Goal: Task Accomplishment & Management: Complete application form

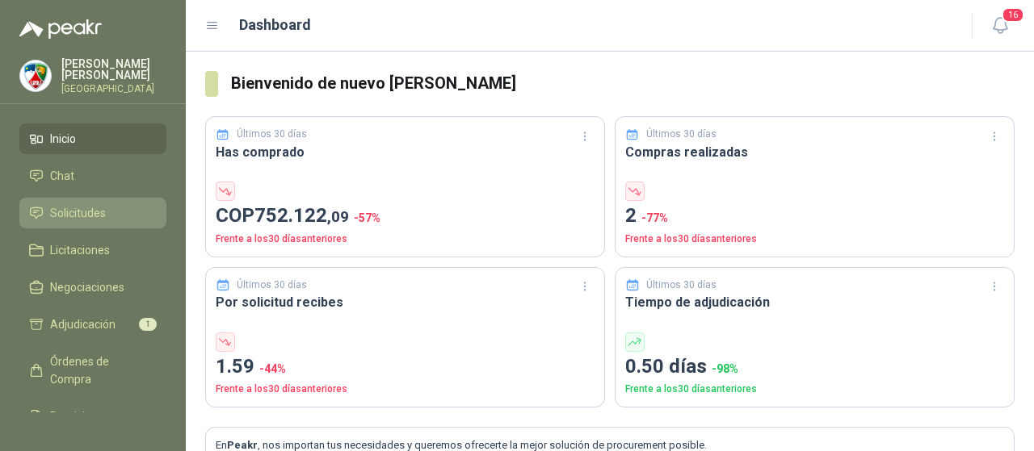
click at [80, 211] on span "Solicitudes" at bounding box center [78, 213] width 56 height 18
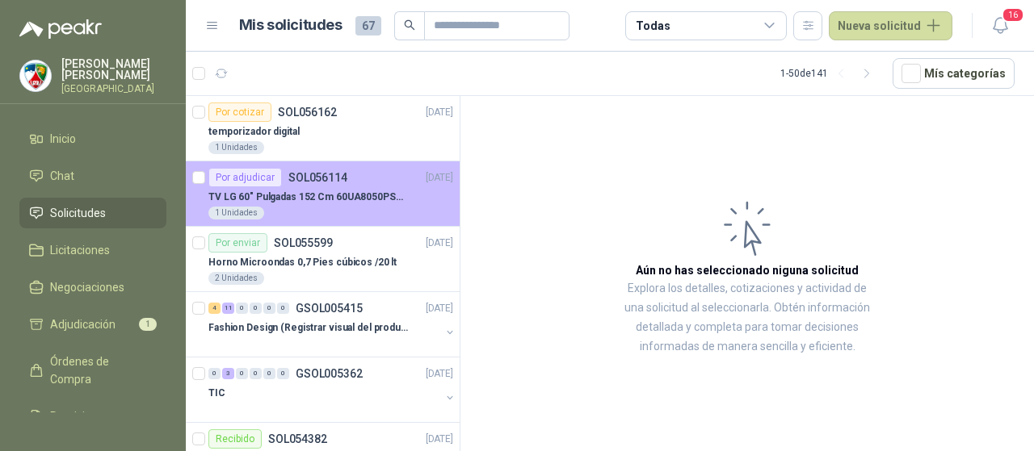
click at [362, 190] on p "TV LG 60" Pulgadas 152 Cm 60UA8050PSA 4K-UHD Smart TV con IA" at bounding box center [308, 197] width 201 height 15
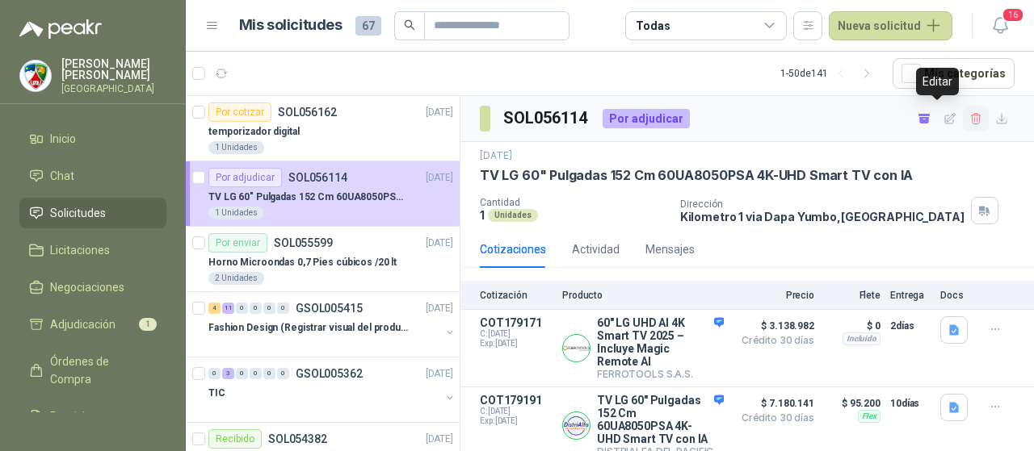
click at [969, 119] on icon "button" at bounding box center [976, 119] width 14 height 14
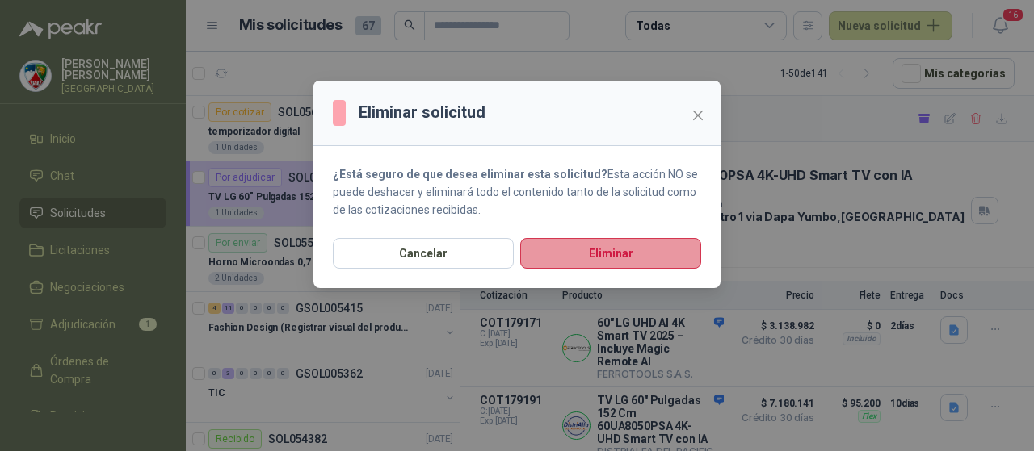
click at [594, 247] on button "Eliminar" at bounding box center [610, 253] width 181 height 31
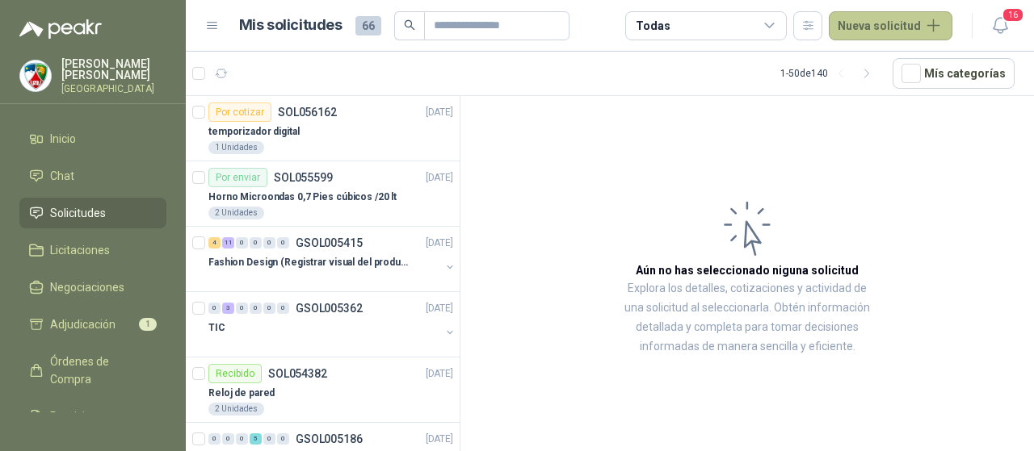
click at [890, 17] on button "Nueva solicitud" at bounding box center [890, 25] width 124 height 29
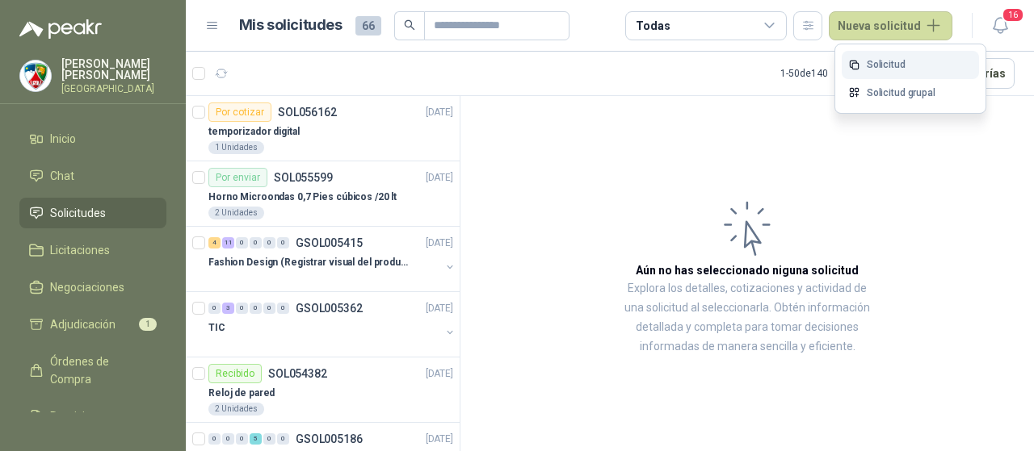
click at [904, 62] on link "Solicitud" at bounding box center [909, 65] width 137 height 28
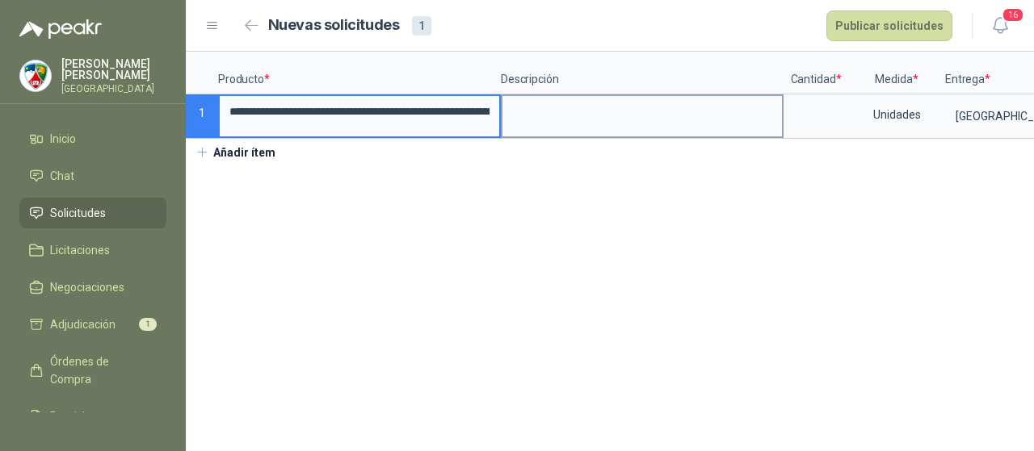
click at [782, 114] on div at bounding box center [642, 116] width 283 height 44
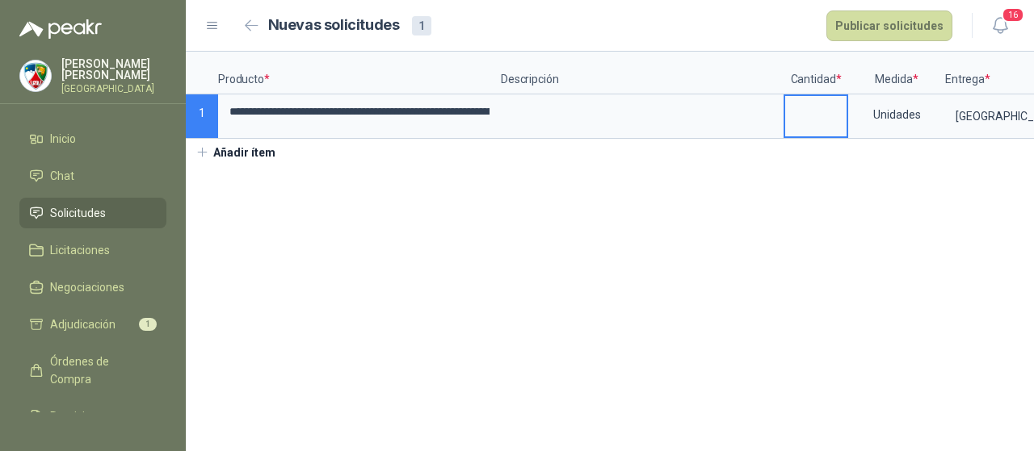
click at [791, 117] on input at bounding box center [815, 111] width 61 height 31
type input "*"
click at [883, 17] on button "Publicar solicitudes" at bounding box center [889, 25] width 126 height 31
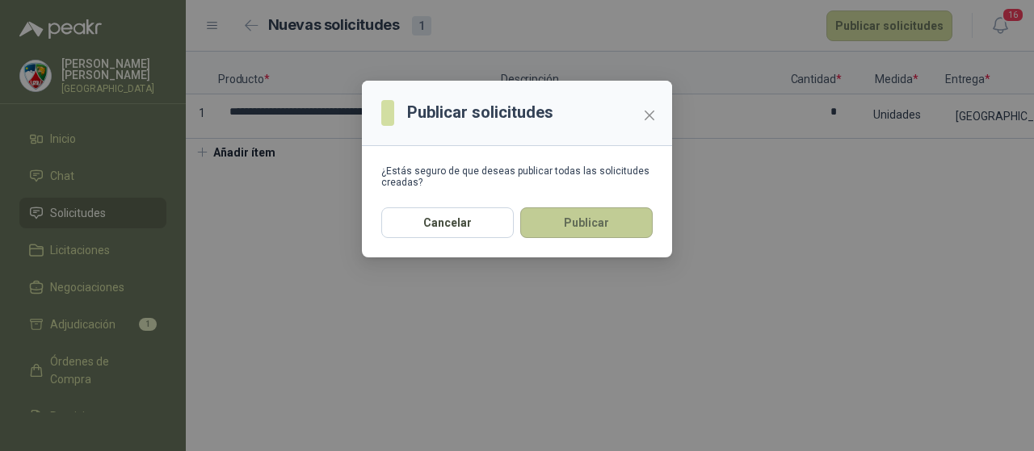
click at [587, 220] on button "Publicar" at bounding box center [586, 223] width 132 height 31
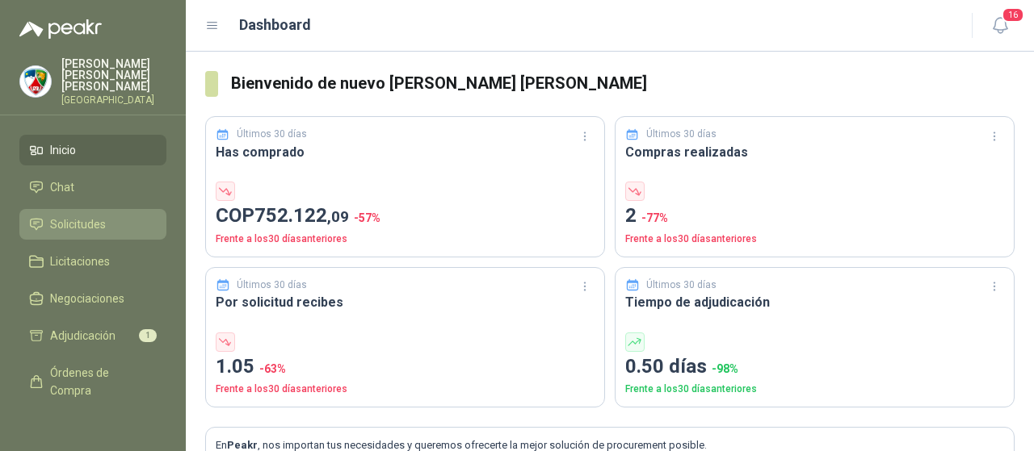
click at [81, 216] on span "Solicitudes" at bounding box center [78, 225] width 56 height 18
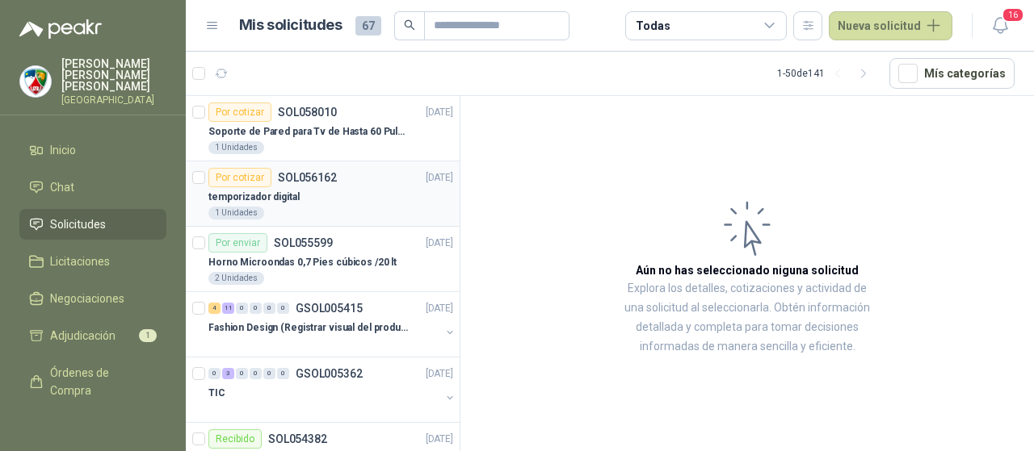
click at [300, 210] on div "1 Unidades" at bounding box center [330, 213] width 245 height 13
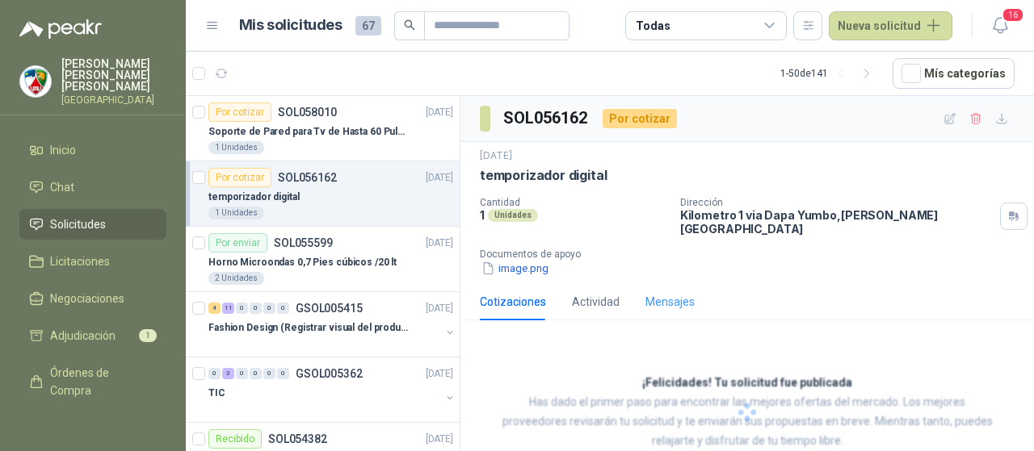
scroll to position [23, 0]
